Goal: Navigation & Orientation: Find specific page/section

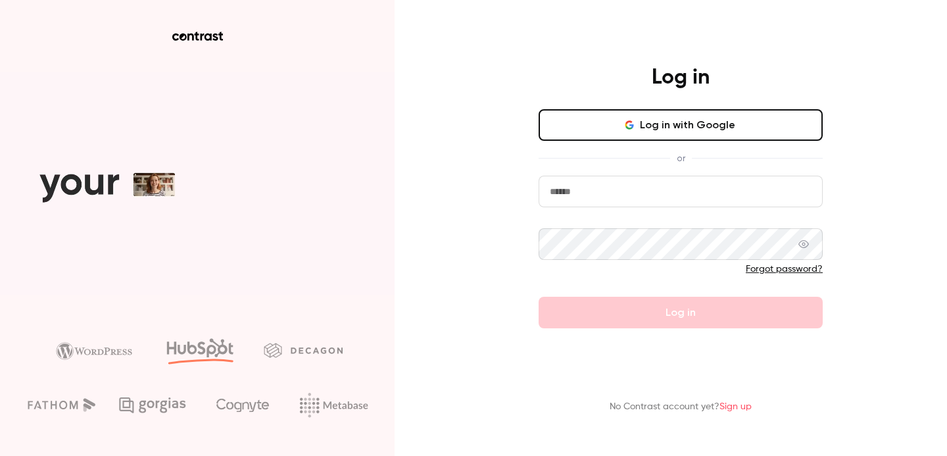
click at [702, 121] on button "Log in with Google" at bounding box center [681, 125] width 284 height 32
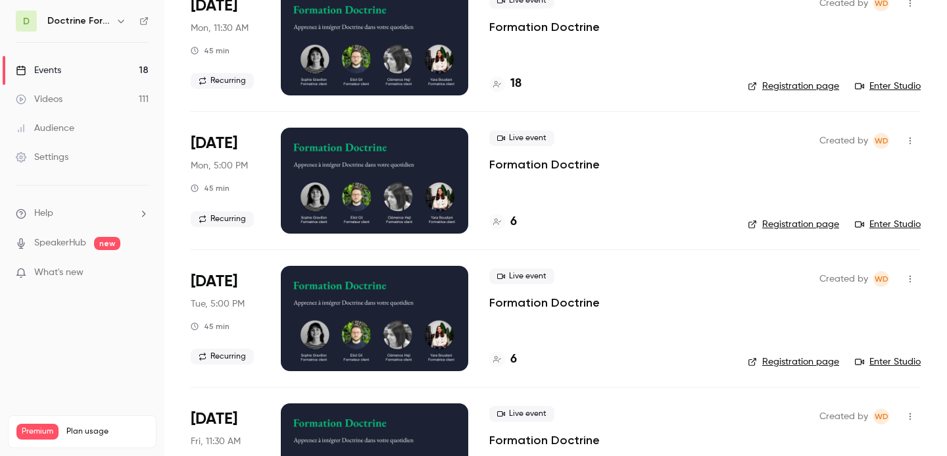
scroll to position [134, 0]
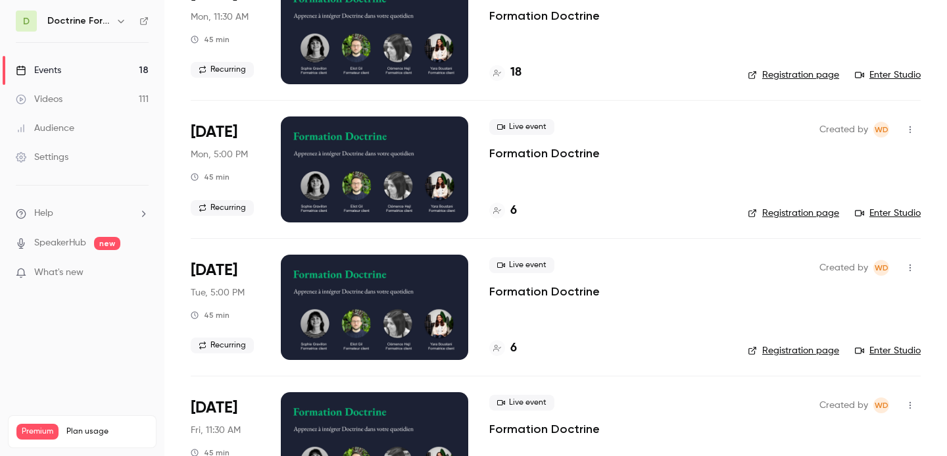
click at [118, 18] on icon "button" at bounding box center [121, 21] width 11 height 11
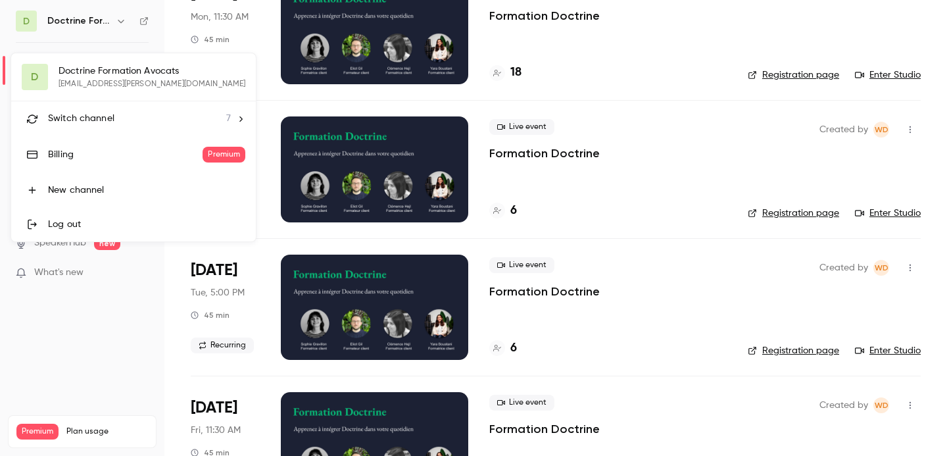
click at [108, 126] on li "Switch channel 7" at bounding box center [133, 118] width 245 height 35
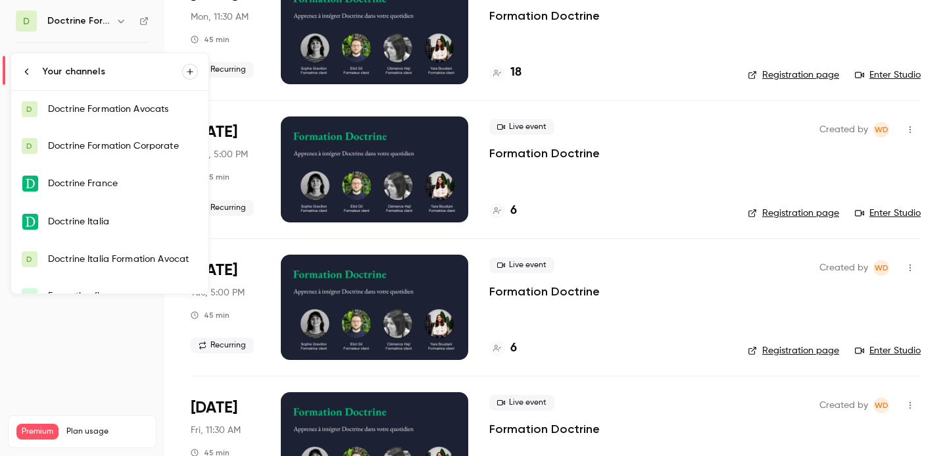
click at [124, 148] on div "Doctrine Formation Corporate" at bounding box center [123, 145] width 150 height 13
